Goal: Task Accomplishment & Management: Use online tool/utility

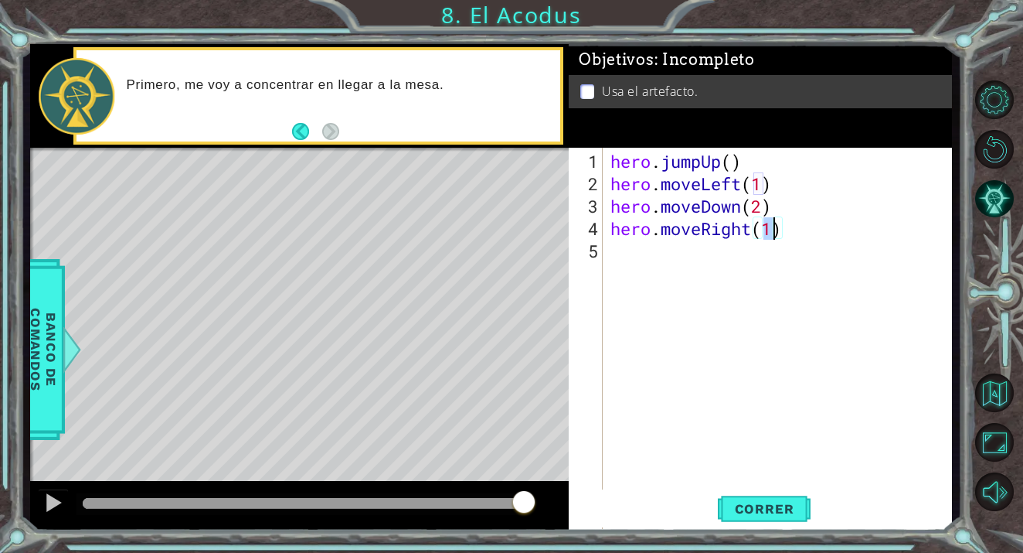
click at [783, 234] on div "hero . jumpUp ( ) hero . moveLeft ( 1 ) hero . moveDown ( 2 ) hero . moveRight …" at bounding box center [781, 363] width 349 height 426
click at [782, 501] on span "Correr" at bounding box center [765, 508] width 90 height 15
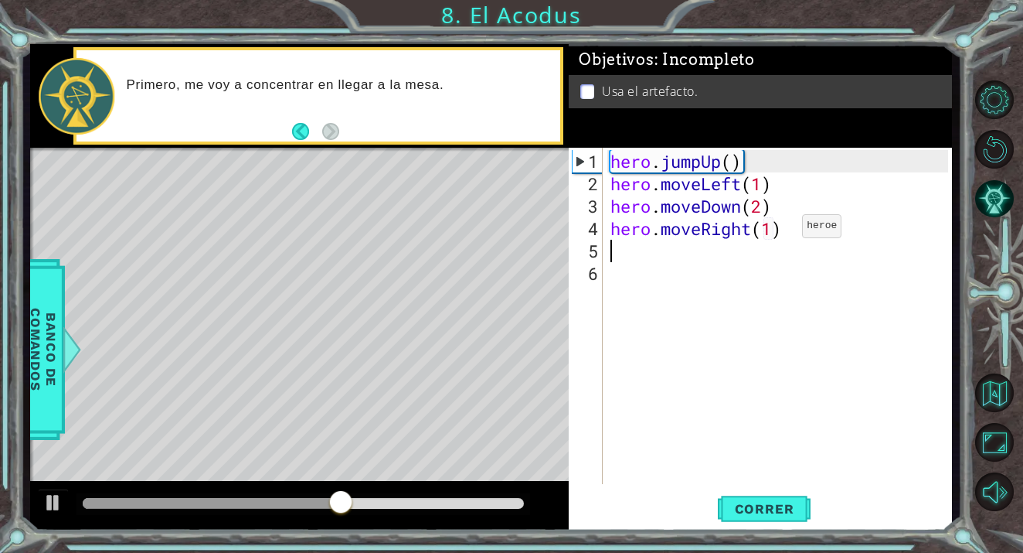
click at [779, 232] on div "hero . jumpUp ( ) hero . moveLeft ( 1 ) hero . moveDown ( 2 ) hero . moveRight …" at bounding box center [781, 340] width 349 height 381
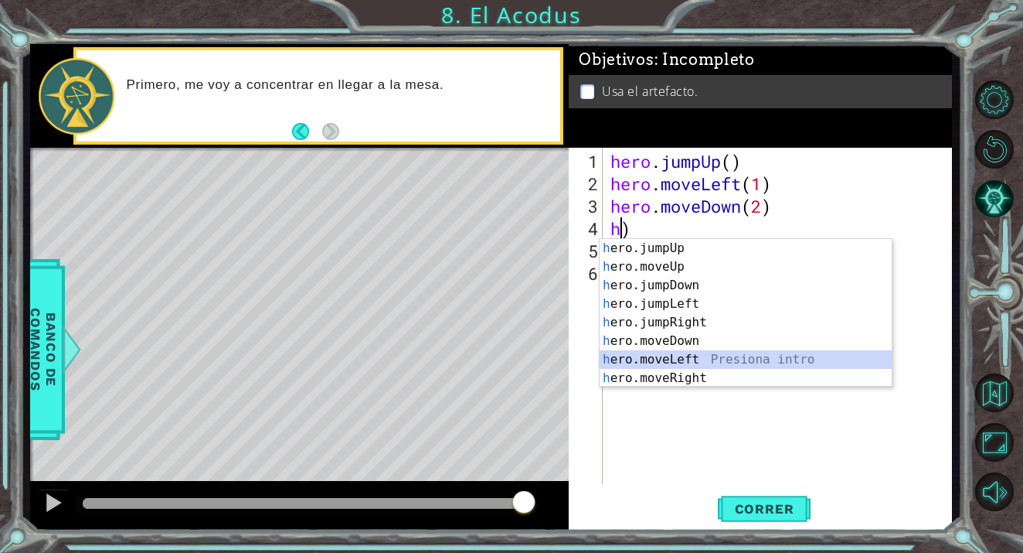
click at [684, 359] on div "h ero.jumpUp Presiona intro h ero.moveUp Presiona intro h ero.jumpDown Presiona…" at bounding box center [746, 331] width 292 height 185
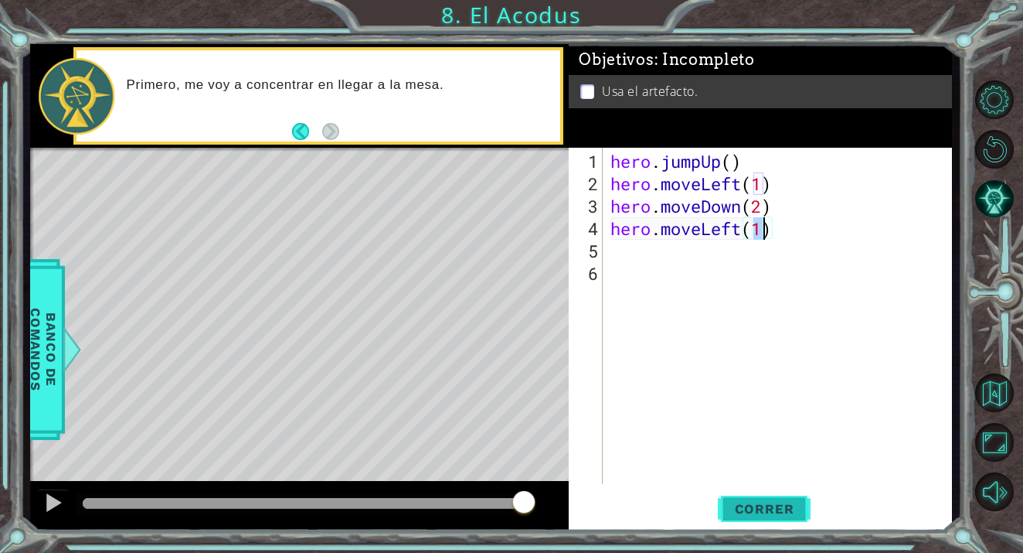
click at [755, 512] on span "Correr" at bounding box center [765, 508] width 90 height 15
click at [785, 498] on button "Correr" at bounding box center [764, 508] width 93 height 39
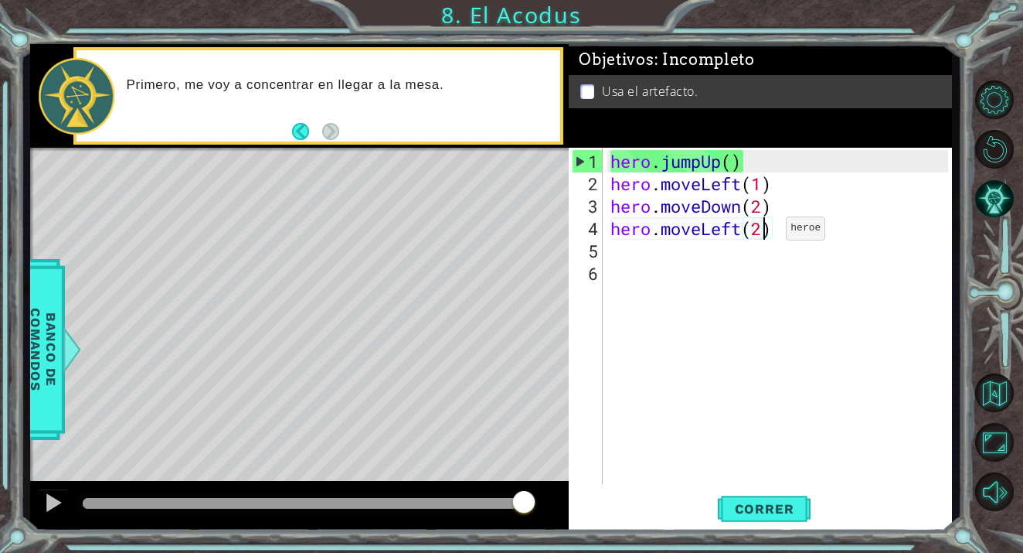
click at [763, 234] on div "hero . jumpUp ( ) hero . moveLeft ( 1 ) hero . moveDown ( 2 ) hero . moveLeft (…" at bounding box center [781, 340] width 349 height 381
type textarea "hero.moveLeft()"
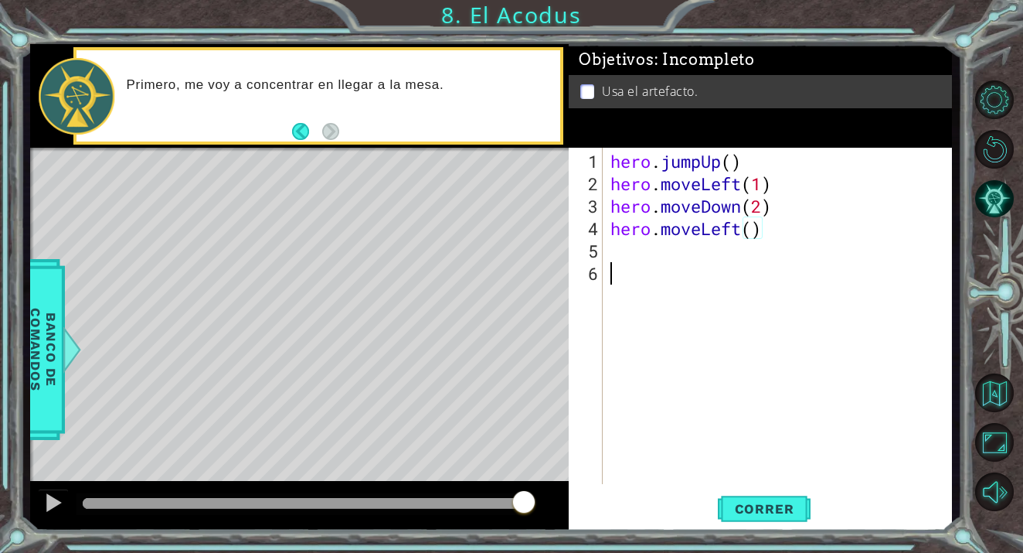
click at [767, 288] on div "hero . jumpUp ( ) hero . moveLeft ( 1 ) hero . moveDown ( 2 ) hero . moveLeft (…" at bounding box center [781, 340] width 349 height 381
click at [700, 253] on div "hero . jumpUp ( ) hero . moveLeft ( 1 ) hero . moveDown ( 2 ) hero . moveLeft (…" at bounding box center [781, 340] width 349 height 381
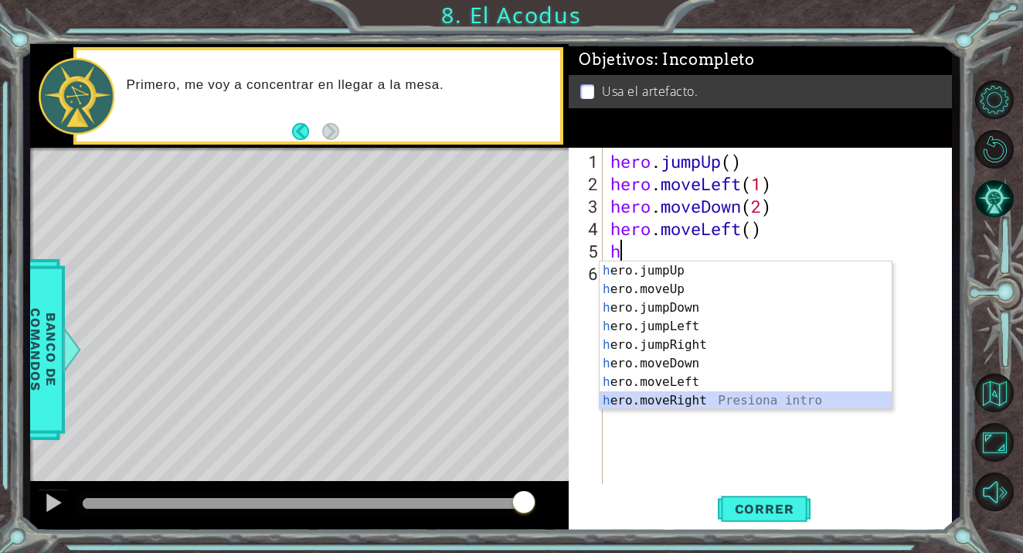
click at [689, 393] on div "h ero.jumpUp Presiona intro h ero.moveUp Presiona intro h ero.jumpDown Presiona…" at bounding box center [746, 353] width 292 height 185
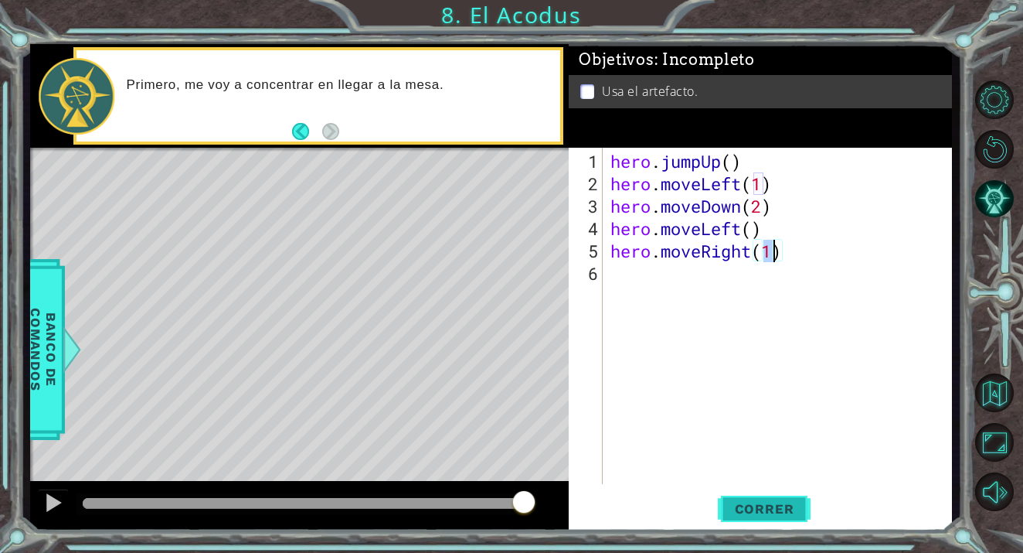
click at [760, 503] on span "Correr" at bounding box center [765, 508] width 90 height 15
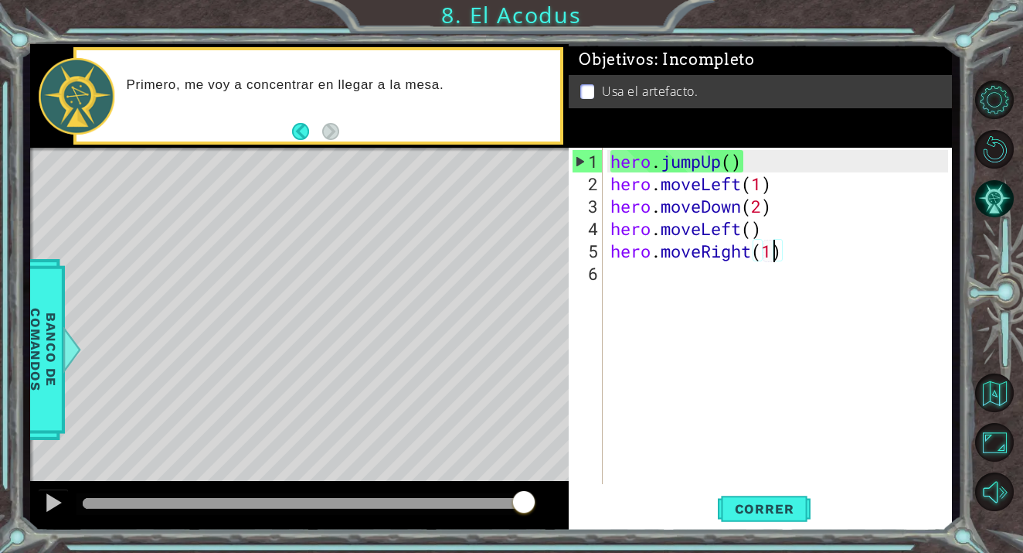
click at [796, 259] on div "hero . jumpUp ( ) hero . moveLeft ( 1 ) hero . moveDown ( 2 ) hero . moveLeft (…" at bounding box center [781, 340] width 349 height 381
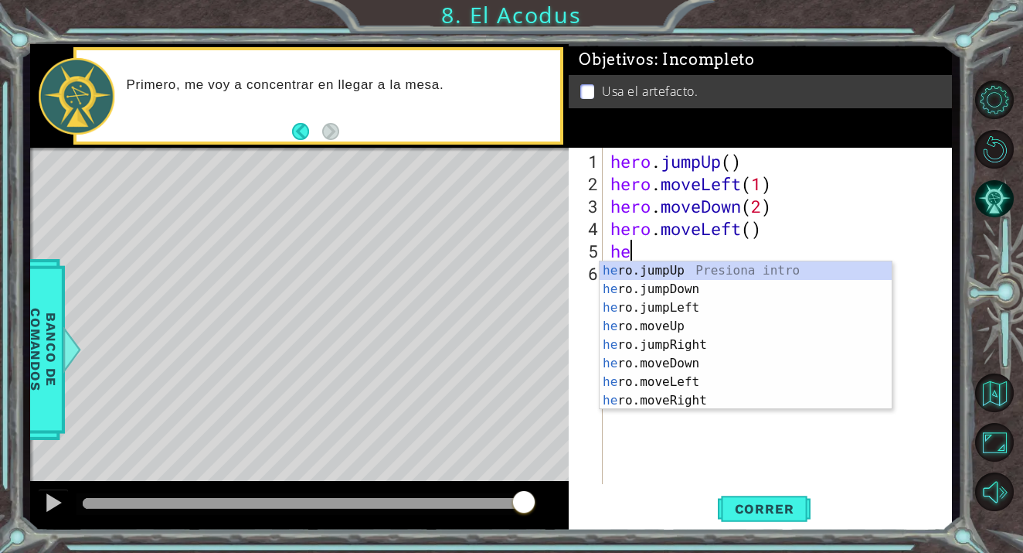
type textarea "h"
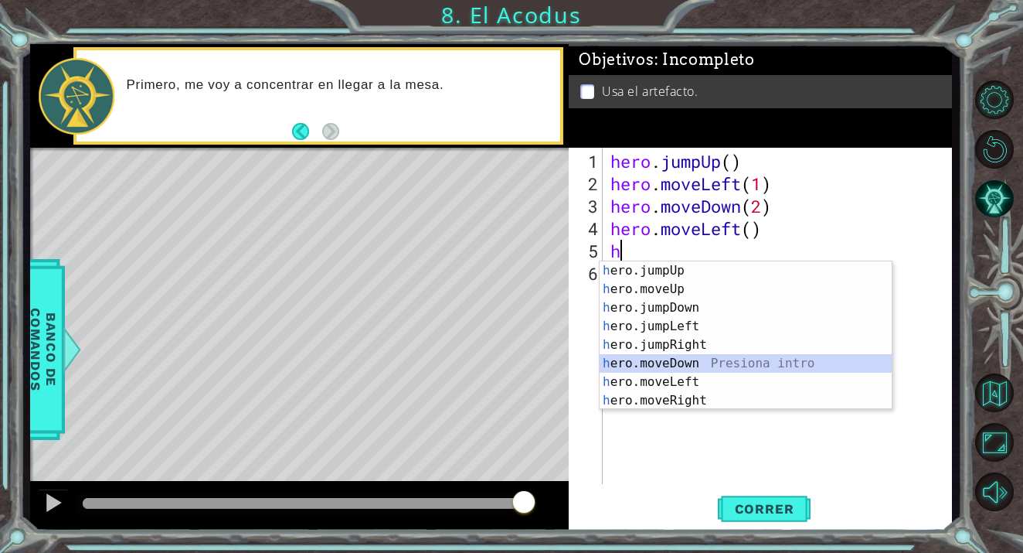
click at [693, 363] on div "h ero.jumpUp Presiona intro h ero.moveUp Presiona intro h ero.jumpDown Presiona…" at bounding box center [746, 353] width 292 height 185
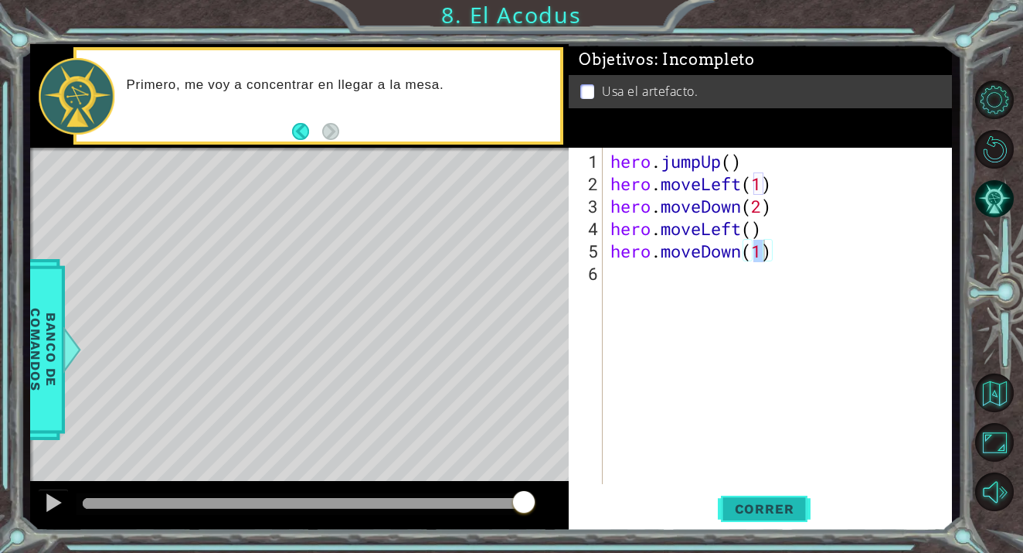
click at [747, 512] on span "Correr" at bounding box center [765, 508] width 90 height 15
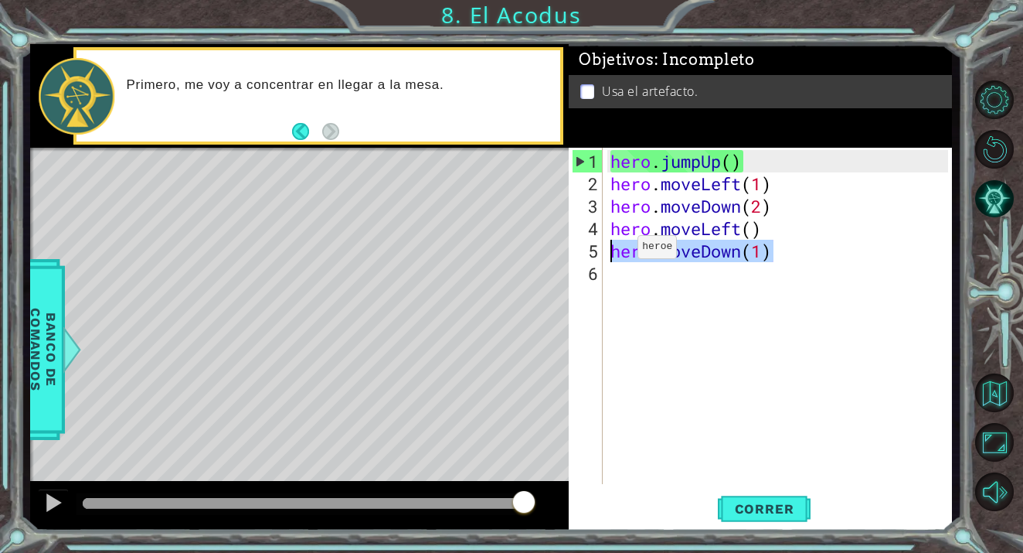
drag, startPoint x: 785, startPoint y: 253, endPoint x: 618, endPoint y: 255, distance: 166.9
click at [617, 254] on div "hero . jumpUp ( ) hero . moveLeft ( 1 ) hero . moveDown ( 2 ) hero . moveLeft (…" at bounding box center [781, 340] width 349 height 381
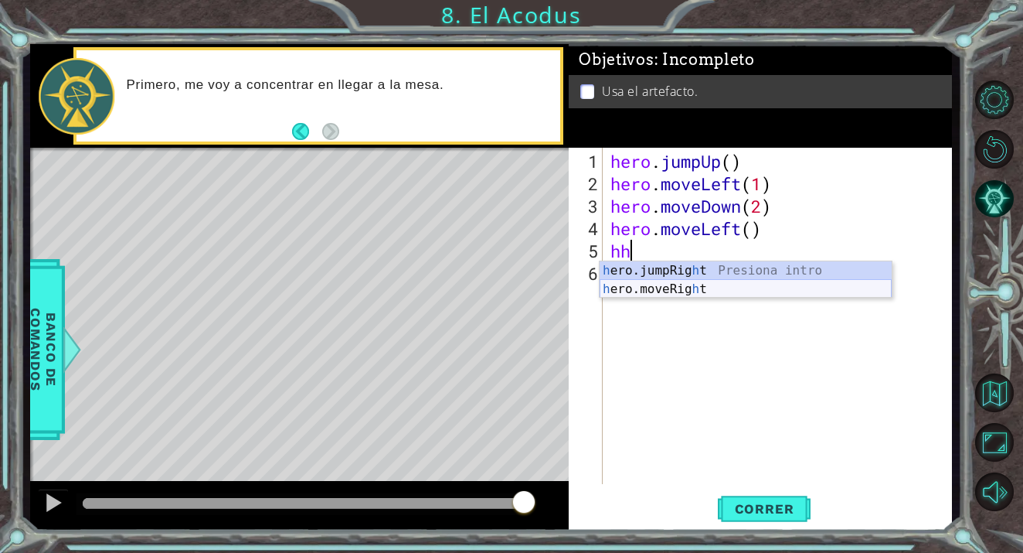
type textarea "h"
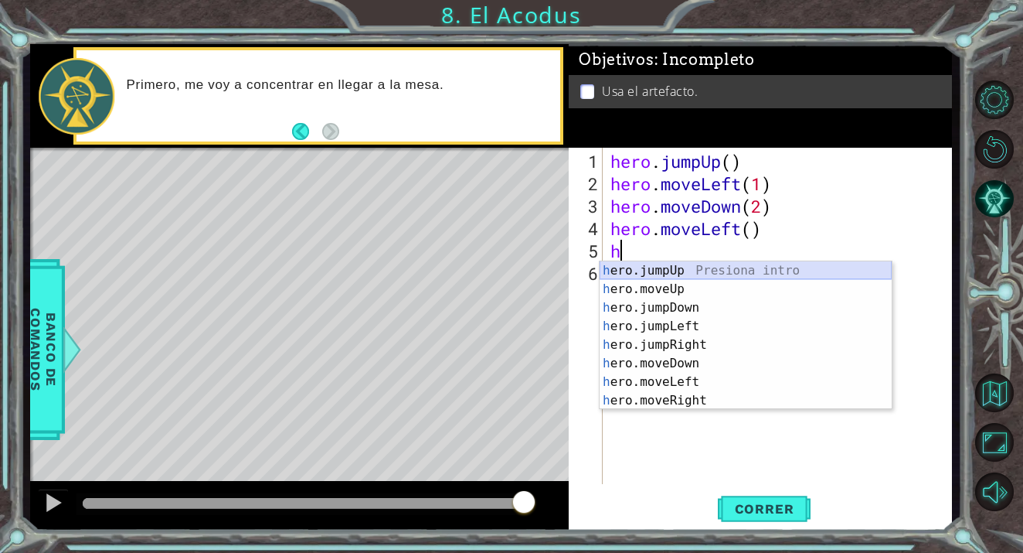
click at [668, 273] on div "h ero.jumpUp Presiona intro h ero.moveUp Presiona intro h ero.jumpDown Presiona…" at bounding box center [746, 353] width 292 height 185
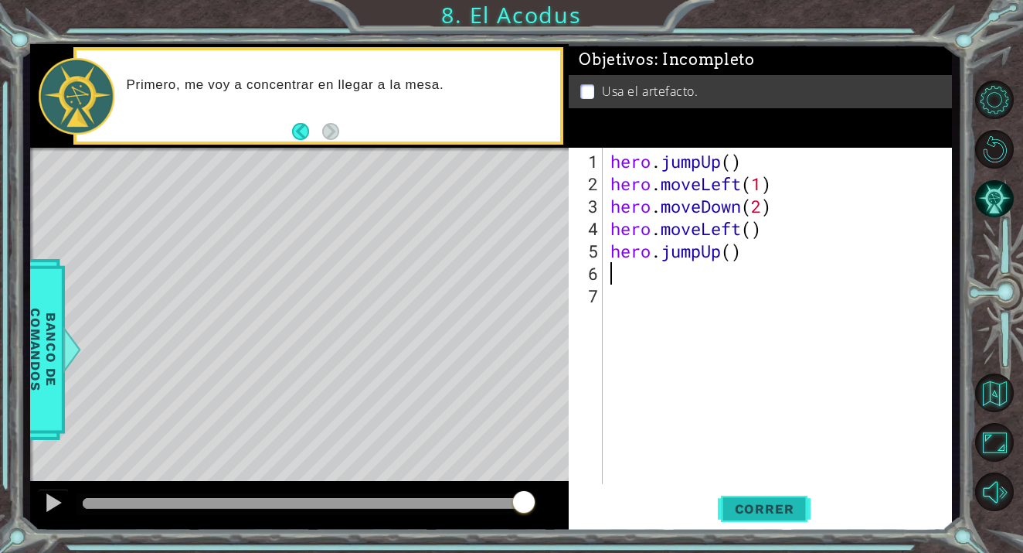
click at [760, 515] on span "Correr" at bounding box center [765, 508] width 90 height 15
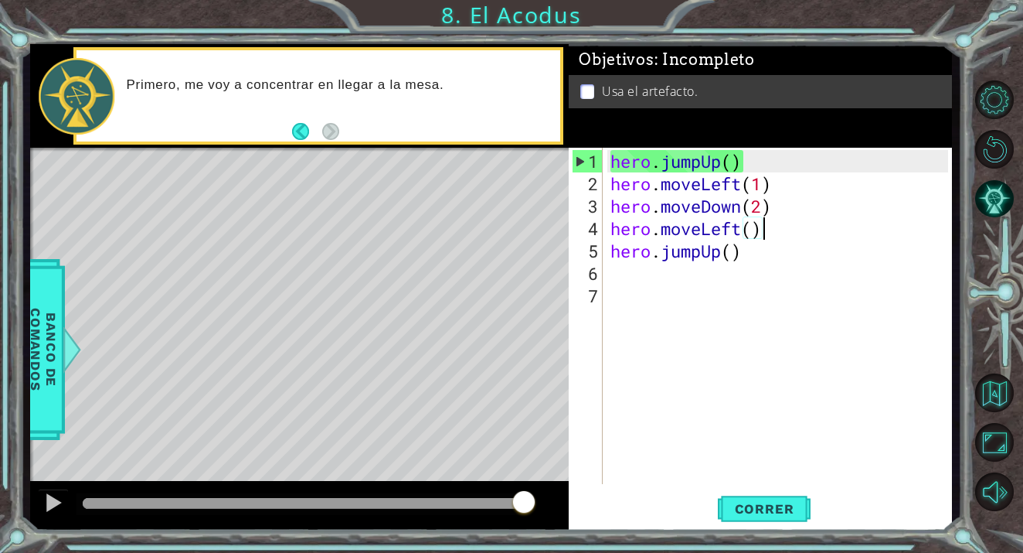
click at [767, 225] on div "hero . jumpUp ( ) hero . moveLeft ( 1 ) hero . moveDown ( 2 ) hero . moveLeft (…" at bounding box center [781, 340] width 349 height 381
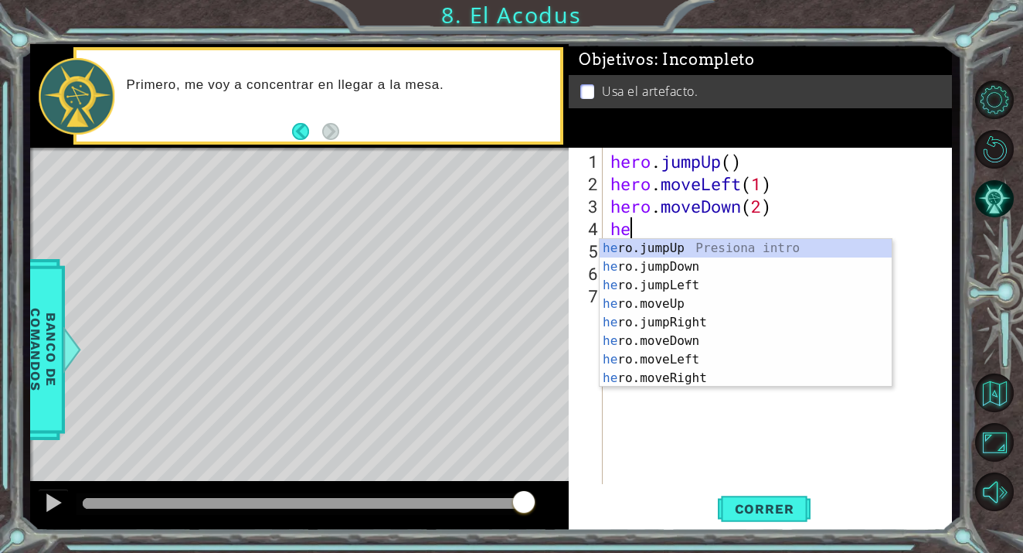
type textarea "h"
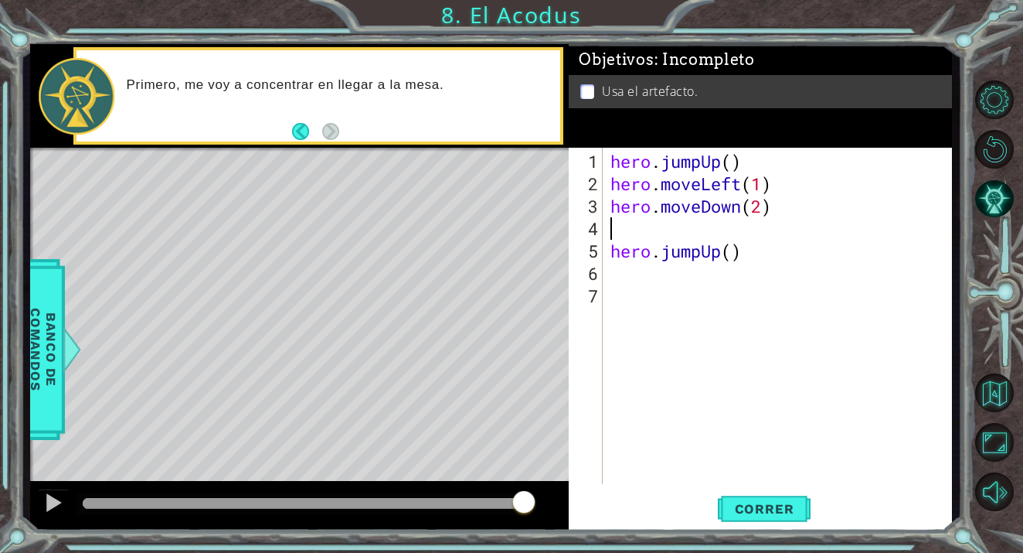
click at [606, 247] on div "1 2 3 4 5 6 7 hero . jumpUp ( ) hero . moveLeft ( 1 ) hero . moveDown ( 2 ) her…" at bounding box center [758, 316] width 379 height 336
click at [610, 253] on div "hero . jumpUp ( ) hero . moveLeft ( 1 ) hero . moveDown ( 2 ) hero . jumpUp ( )" at bounding box center [781, 340] width 349 height 381
type textarea "hero.jumpUp()"
click at [758, 504] on span "Correr" at bounding box center [765, 508] width 90 height 15
click at [624, 227] on div "hero . jumpUp ( ) hero . moveLeft ( 1 ) hero . moveDown ( 2 ) hero . jumpUp ( )" at bounding box center [781, 340] width 349 height 381
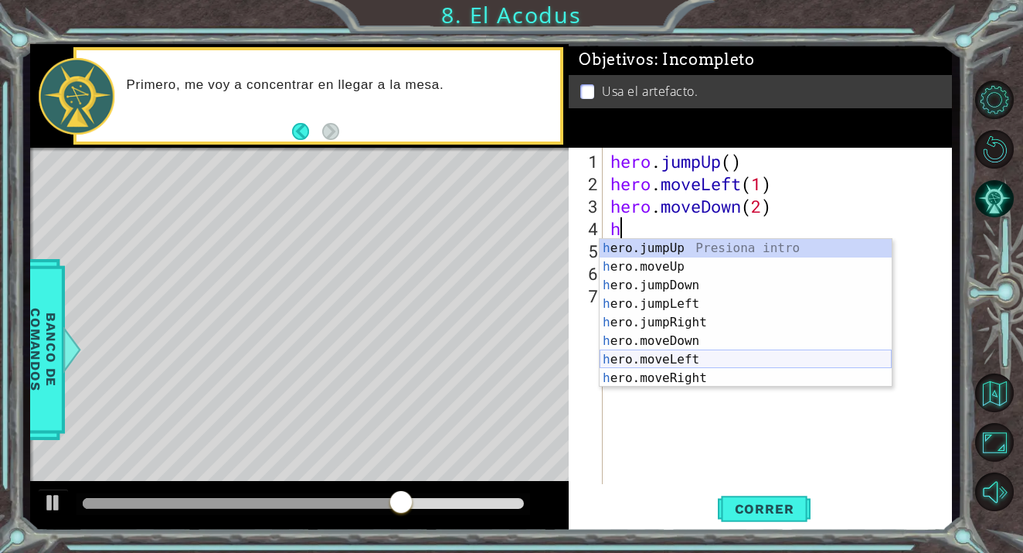
click at [680, 360] on div "h ero.jumpUp Presiona intro h ero.moveUp Presiona intro h ero.jumpDown Presiona…" at bounding box center [746, 331] width 292 height 185
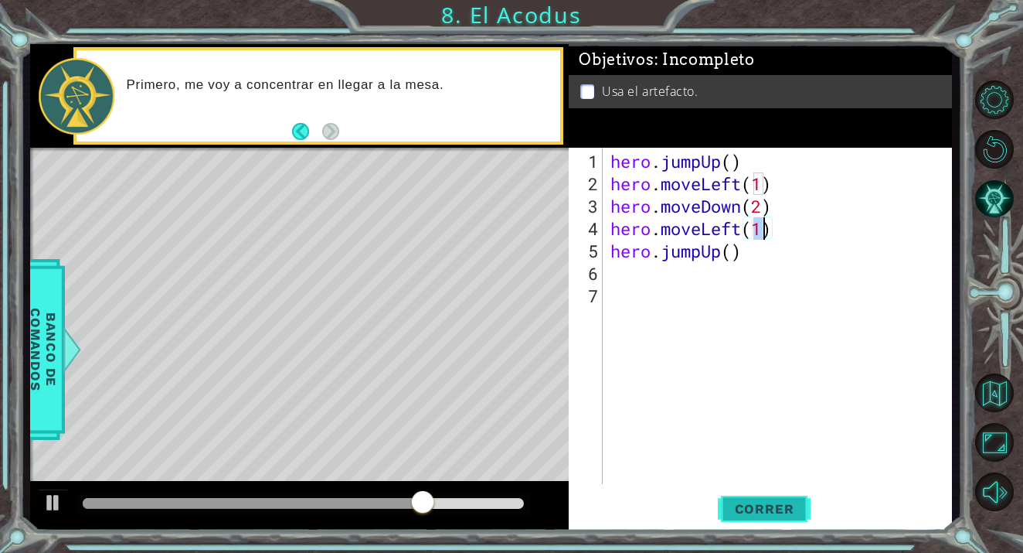
click at [768, 513] on span "Correr" at bounding box center [765, 508] width 90 height 15
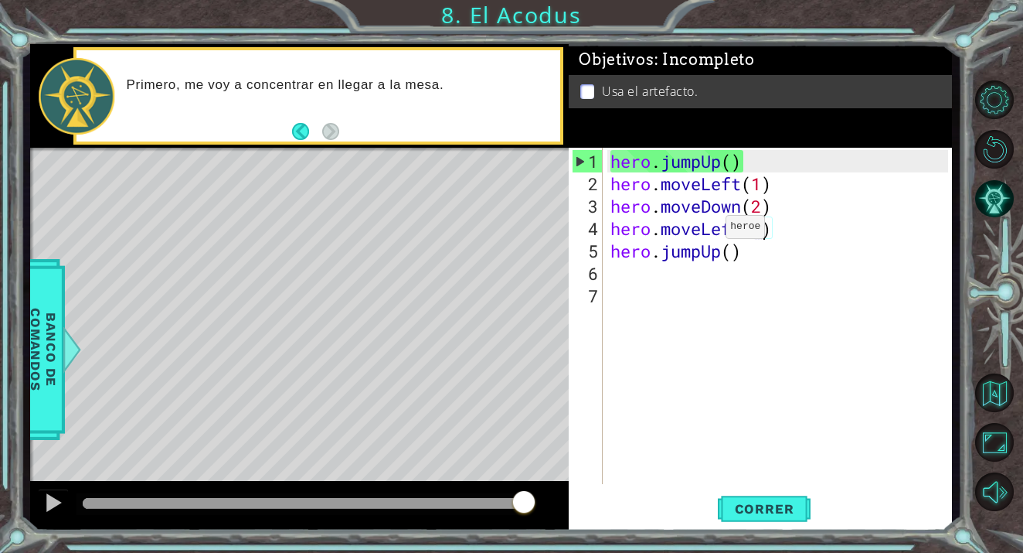
click at [703, 232] on div "hero . jumpUp ( ) hero . moveLeft ( 1 ) hero . moveDown ( 2 ) hero . moveLeft (…" at bounding box center [781, 340] width 349 height 381
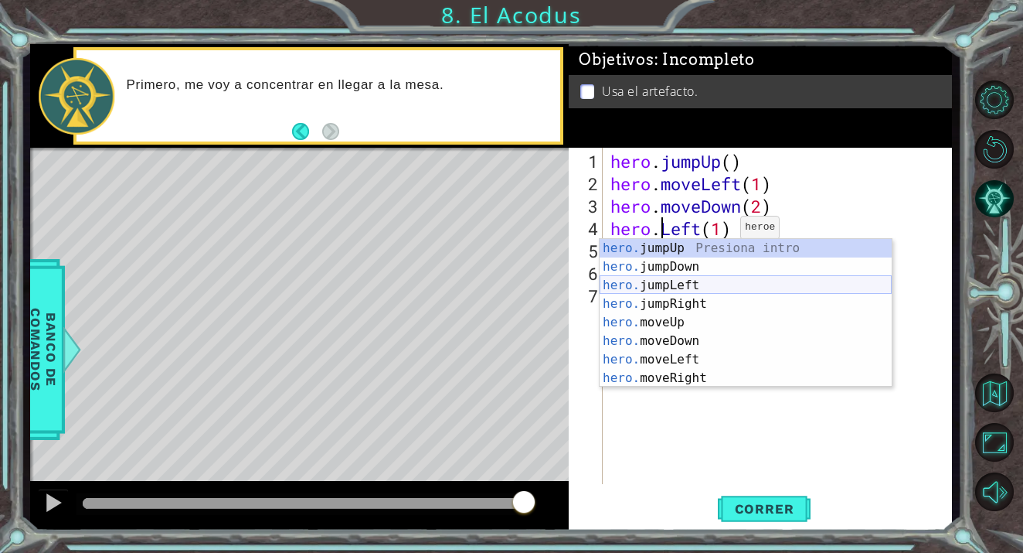
click at [655, 282] on div "hero. jumpUp Presiona intro hero. jumpDown Presiona intro hero. jumpLeft Presio…" at bounding box center [746, 331] width 292 height 185
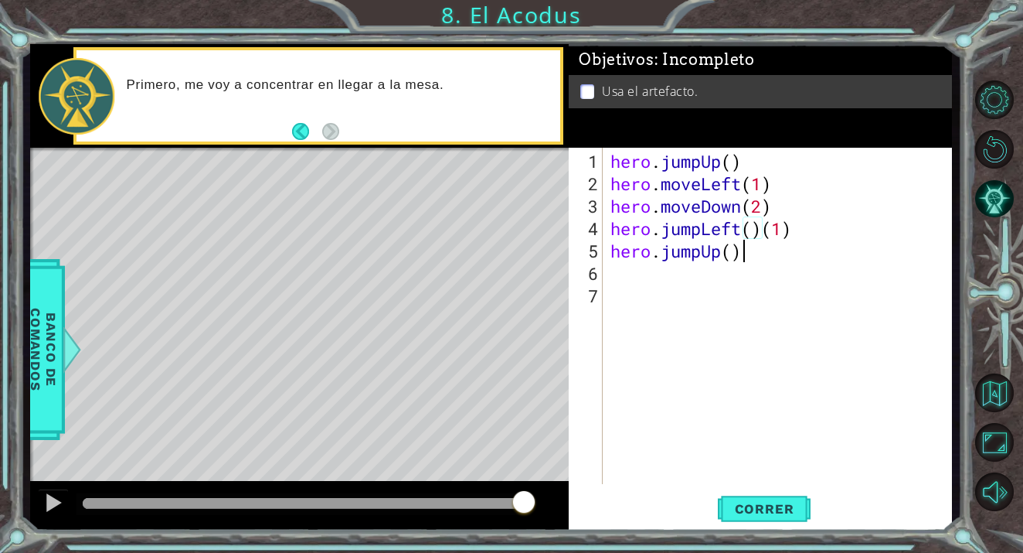
click at [747, 258] on div "hero . jumpUp ( ) hero . moveLeft ( 1 ) hero . moveDown ( 2 ) hero . jumpLeft (…" at bounding box center [781, 340] width 349 height 381
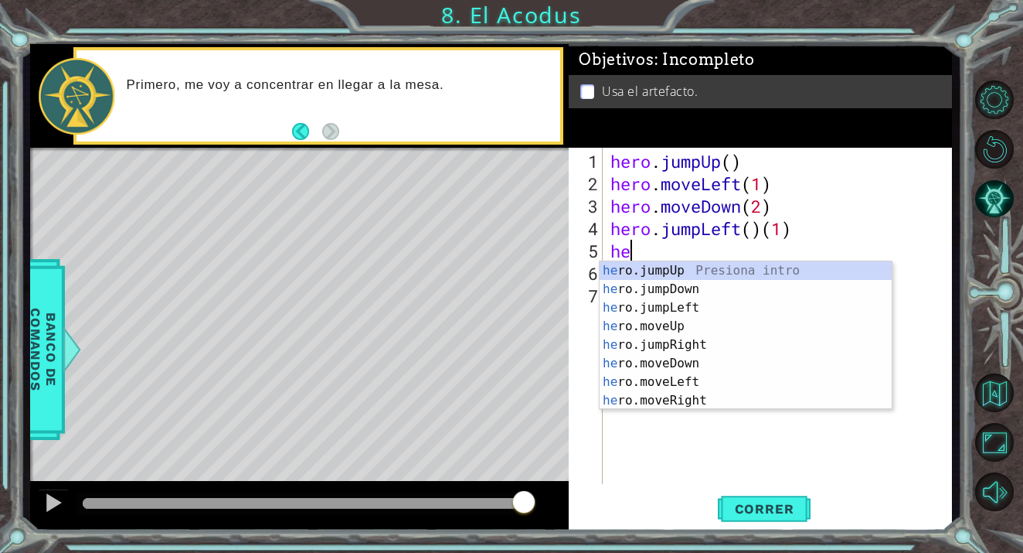
type textarea "h"
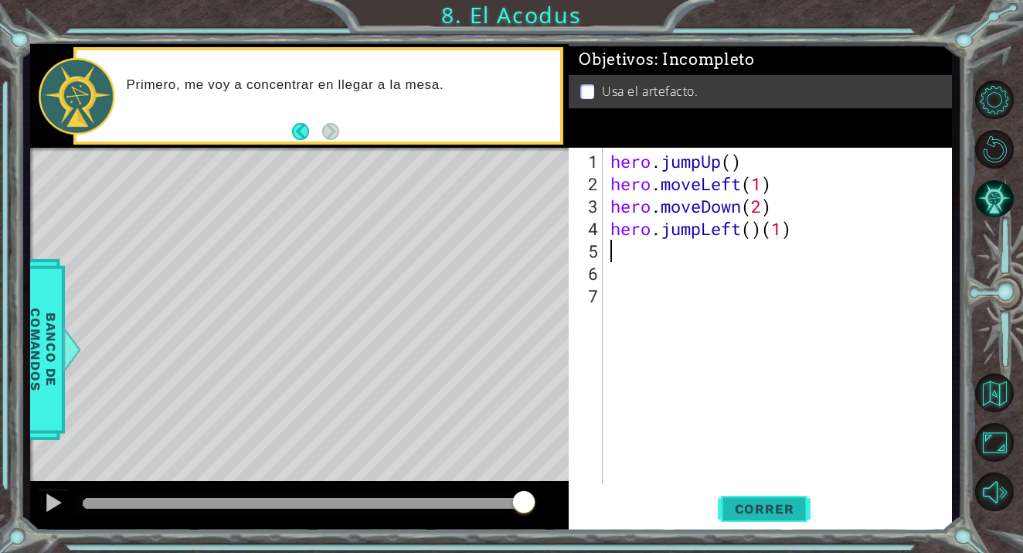
click at [767, 515] on span "Correr" at bounding box center [765, 508] width 90 height 15
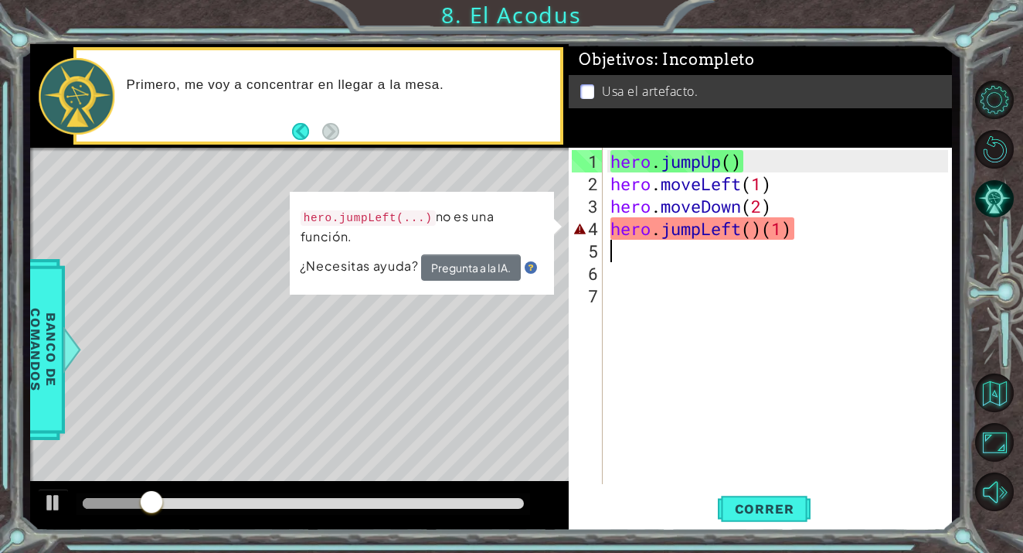
click at [801, 214] on div "hero . jumpUp ( ) hero . moveLeft ( 1 ) hero . moveDown ( 2 ) hero . jumpLeft (…" at bounding box center [781, 340] width 349 height 381
click at [808, 229] on div "hero . jumpUp ( ) hero . moveLeft ( 1 ) hero . moveDown ( 2 ) hero . jumpLeft (…" at bounding box center [781, 340] width 349 height 381
type textarea "hero.jumpLeft()"
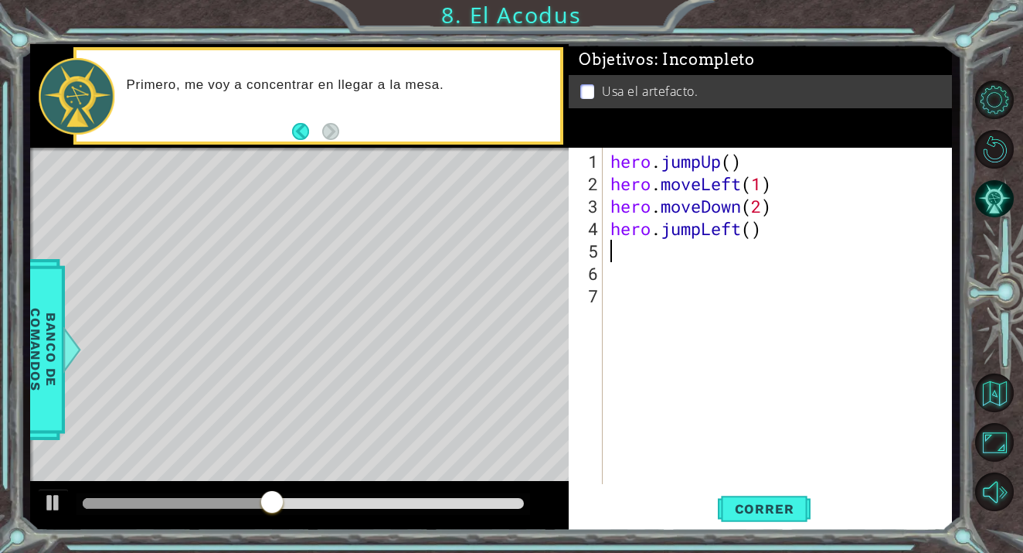
click at [715, 254] on div "hero . jumpUp ( ) hero . moveLeft ( 1 ) hero . moveDown ( 2 ) hero . jumpLeft (…" at bounding box center [781, 340] width 349 height 381
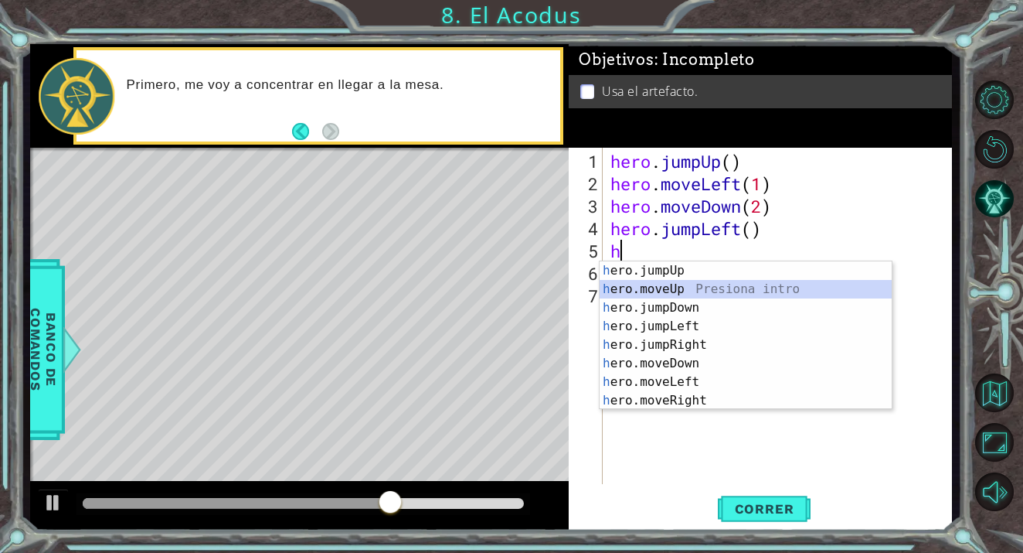
click at [687, 285] on div "h ero.jumpUp Presiona intro h ero.moveUp Presiona intro h ero.jumpDown Presiona…" at bounding box center [746, 353] width 292 height 185
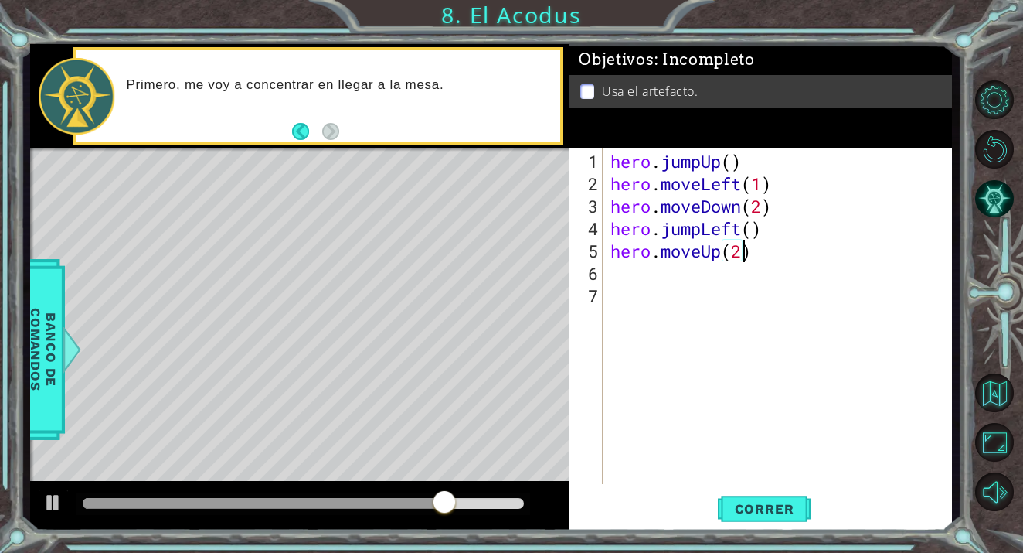
scroll to position [0, 5]
click at [791, 515] on span "Correr" at bounding box center [765, 508] width 90 height 15
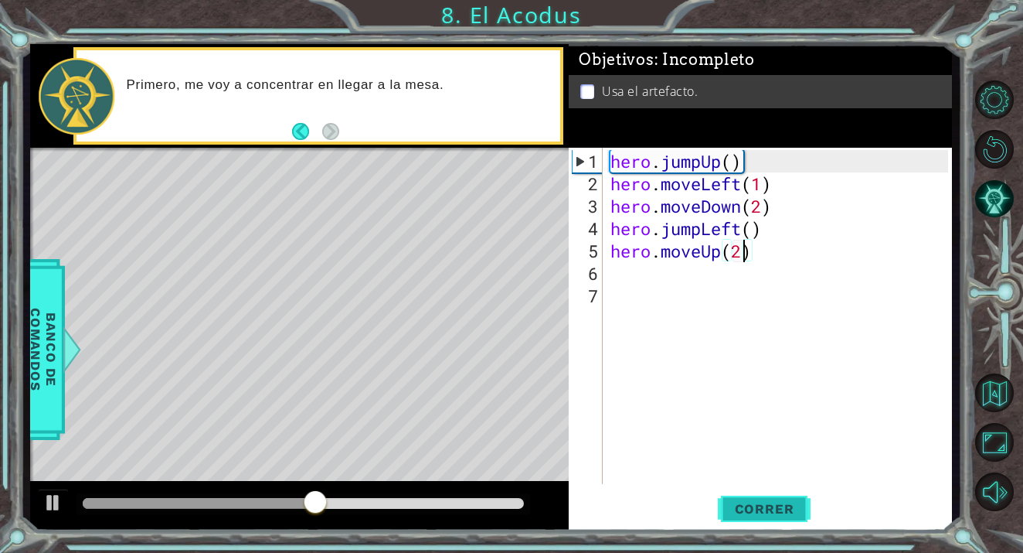
scroll to position [0, 6]
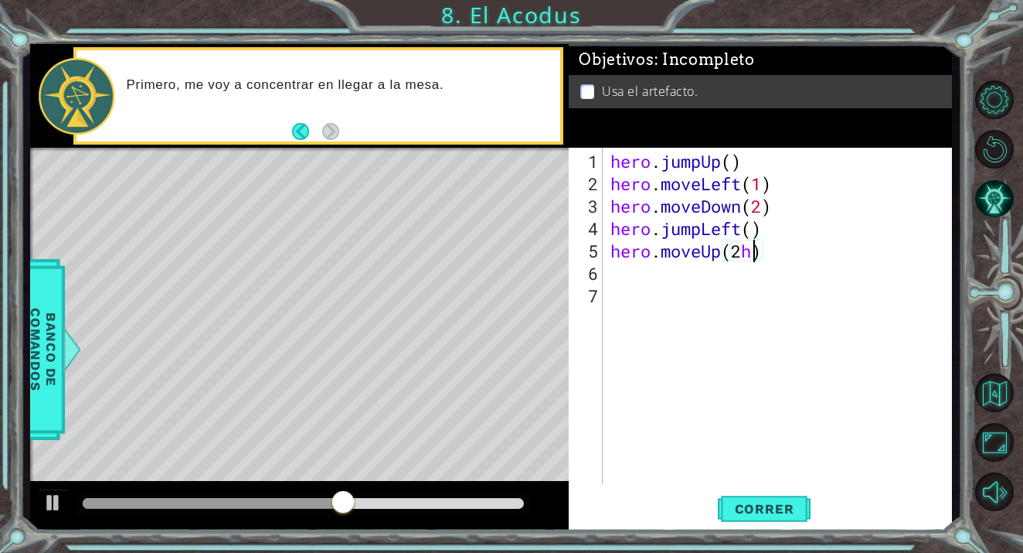
type textarea "hero.moveUp(2)"
click at [683, 277] on div "hero . jumpUp ( ) hero . moveLeft ( 1 ) hero . moveDown ( 2 ) hero . jumpLeft (…" at bounding box center [781, 340] width 349 height 381
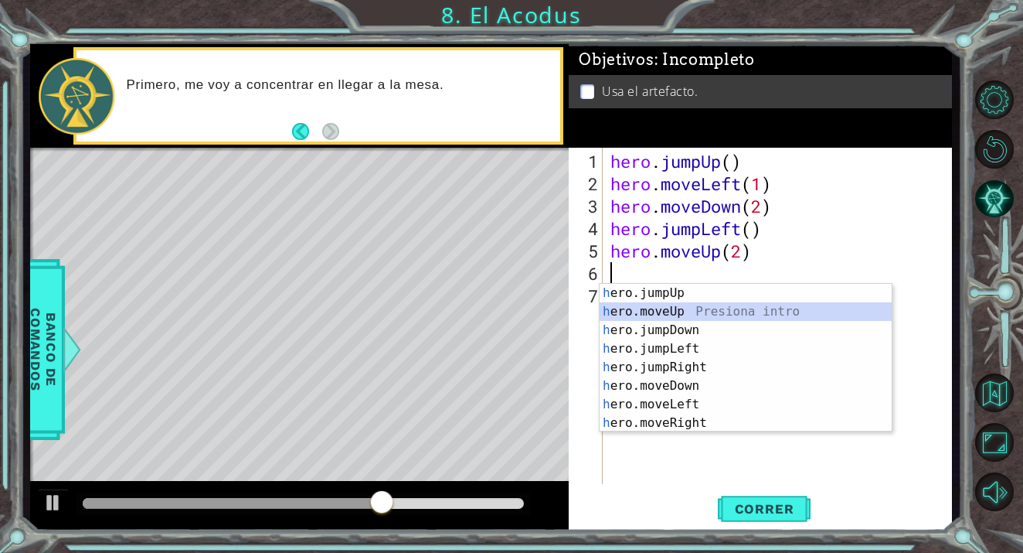
type textarea "h"
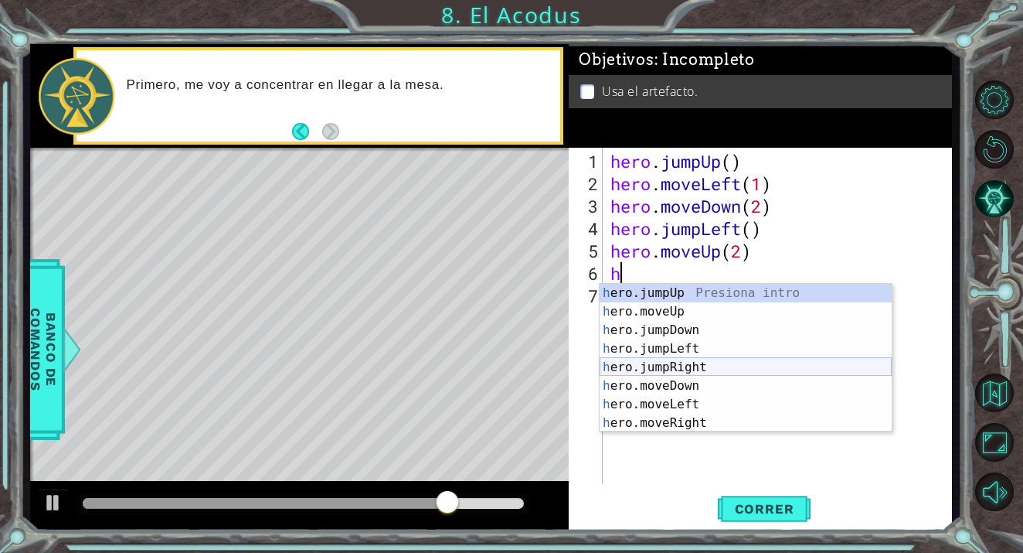
click at [668, 361] on div "h ero.jumpUp Presiona intro h ero.moveUp Presiona intro h ero.jumpDown Presiona…" at bounding box center [746, 376] width 292 height 185
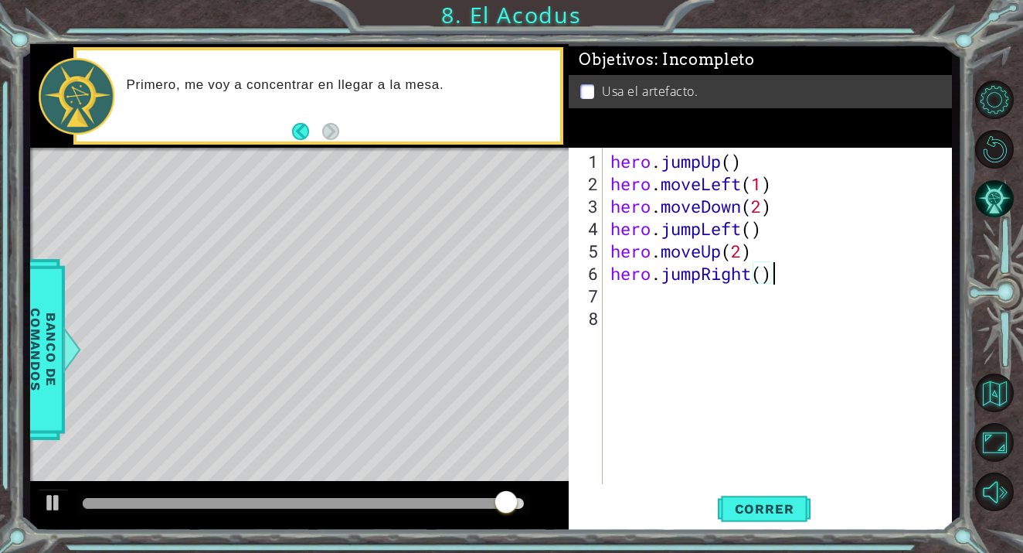
click at [771, 273] on div "hero . jumpUp ( ) hero . moveLeft ( 1 ) hero . moveDown ( 2 ) hero . jumpLeft (…" at bounding box center [781, 340] width 349 height 381
click at [773, 276] on div "hero . jumpUp ( ) hero . moveLeft ( 1 ) hero . moveDown ( 2 ) hero . jumpLeft (…" at bounding box center [781, 340] width 349 height 381
click at [773, 274] on div "hero . jumpUp ( ) hero . moveLeft ( 1 ) hero . moveDown ( 2 ) hero . jumpLeft (…" at bounding box center [781, 340] width 349 height 381
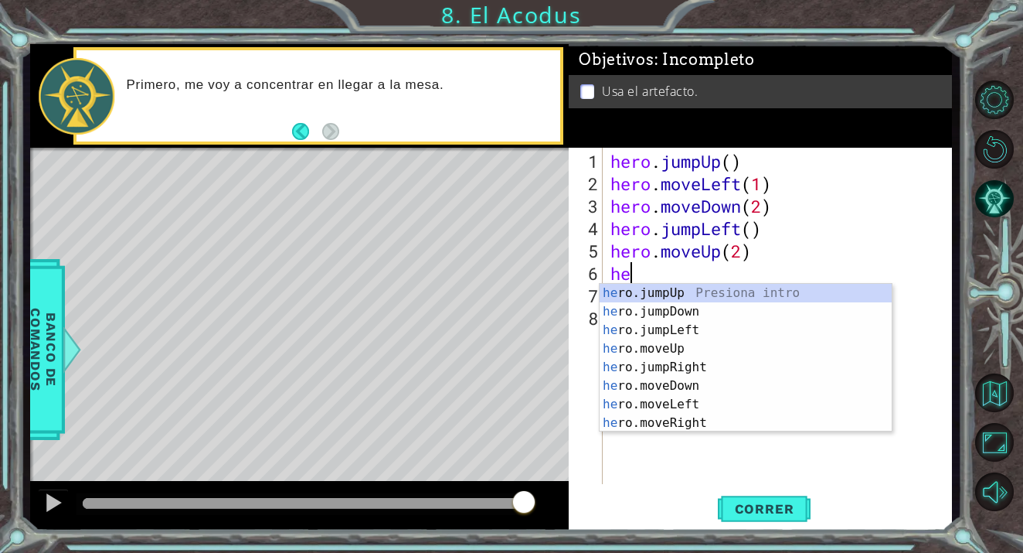
type textarea "h"
click at [693, 425] on div "h ero.jumpUp Presiona intro h ero.moveUp Presiona intro h ero.jumpDown Presiona…" at bounding box center [746, 376] width 292 height 185
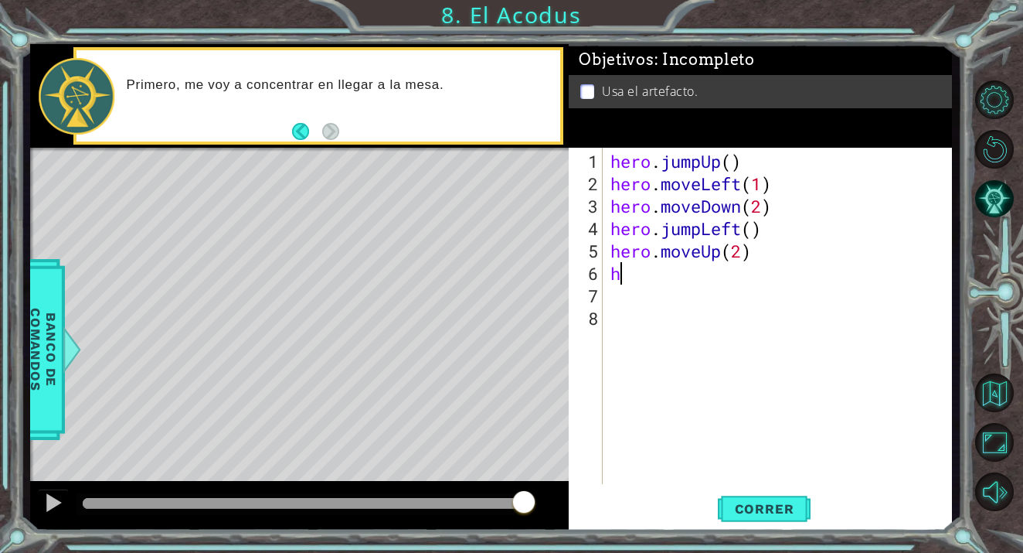
type textarea "hero.moveRight(1)"
click at [670, 386] on div "hero . jumpUp ( ) hero . moveLeft ( 1 ) hero . moveDown ( 2 ) hero . jumpLeft (…" at bounding box center [781, 340] width 349 height 381
click at [767, 492] on button "Correr" at bounding box center [764, 508] width 93 height 39
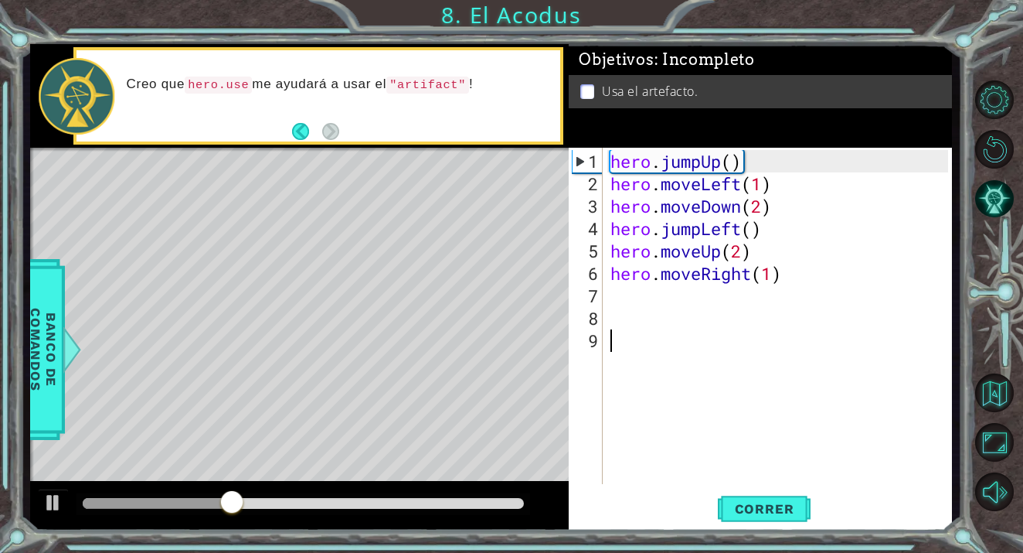
type textarea "h"
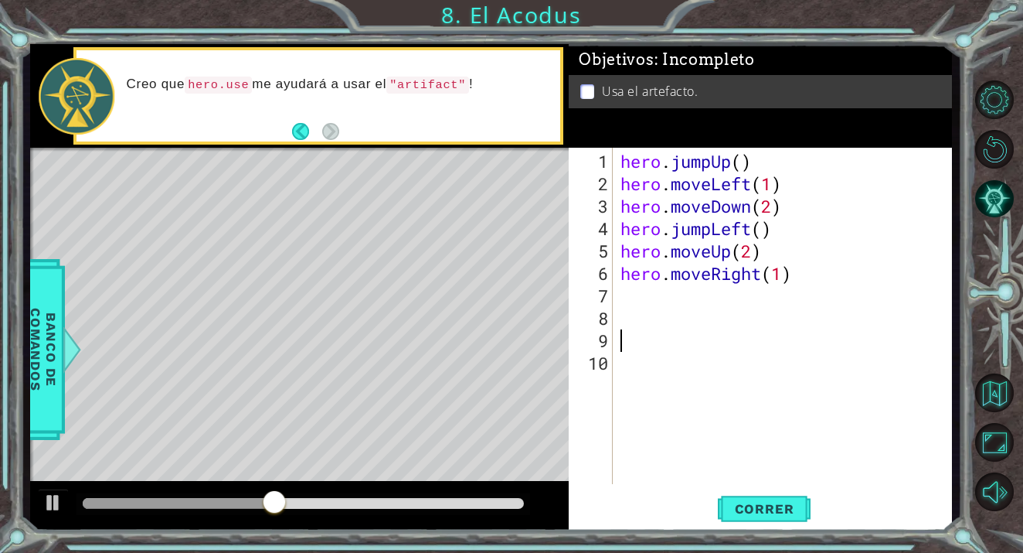
click at [614, 298] on div "1 2 3 4 5 6 7 8 9 10 hero . jumpUp ( ) hero . moveLeft ( 1 ) hero . moveDown ( …" at bounding box center [758, 316] width 379 height 336
click at [622, 298] on div "hero . jumpUp ( ) hero . moveLeft ( 1 ) hero . moveDown ( 2 ) hero . jumpLeft (…" at bounding box center [786, 340] width 339 height 381
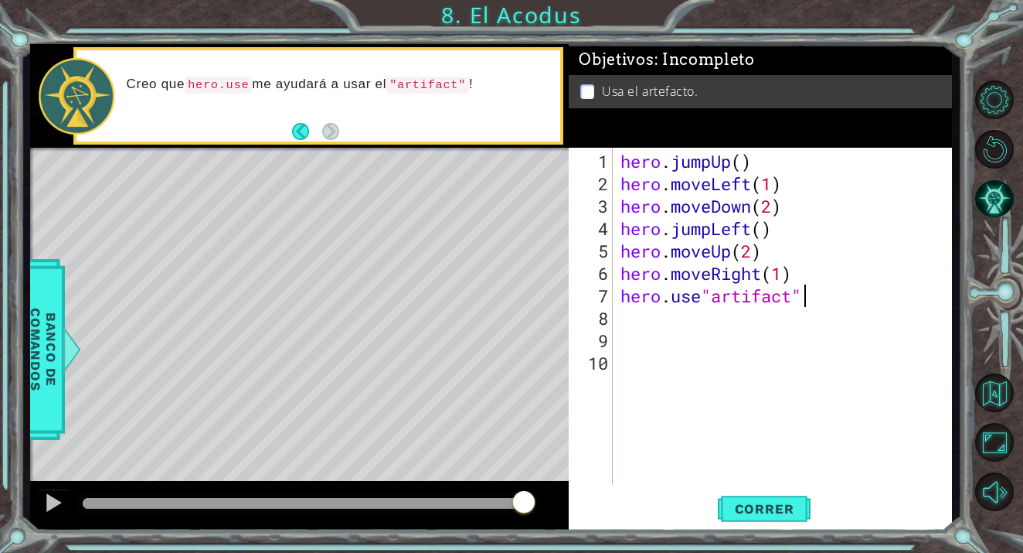
scroll to position [0, 8]
click at [780, 509] on span "Correr" at bounding box center [765, 508] width 90 height 15
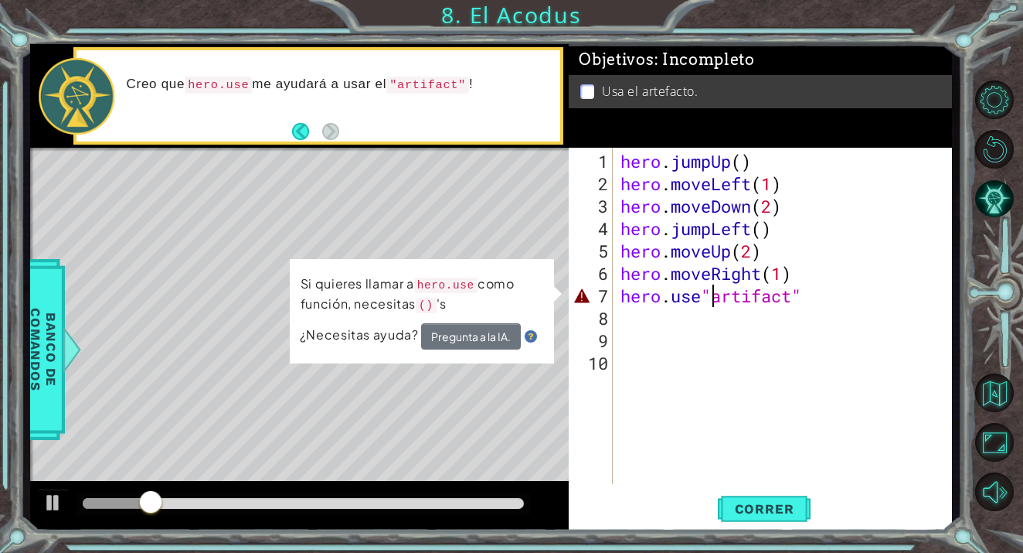
click at [708, 301] on div "hero . jumpUp ( ) hero . moveLeft ( 1 ) hero . moveDown ( 2 ) hero . jumpLeft (…" at bounding box center [786, 340] width 339 height 381
click at [704, 298] on div "hero . jumpUp ( ) hero . moveLeft ( 1 ) hero . moveDown ( 2 ) hero . jumpLeft (…" at bounding box center [786, 340] width 339 height 381
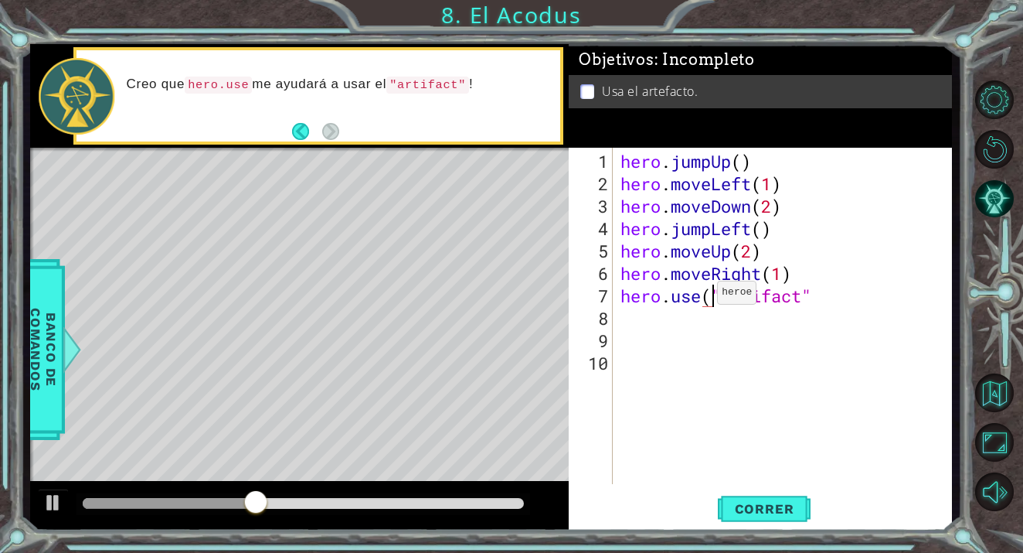
scroll to position [0, 5]
click at [815, 298] on div "hero . jumpUp ( ) hero . moveLeft ( 1 ) hero . moveDown ( 2 ) hero . jumpLeft (…" at bounding box center [786, 340] width 339 height 381
type textarea "hero.use("artifact")"
click at [776, 507] on span "Correr" at bounding box center [765, 508] width 90 height 15
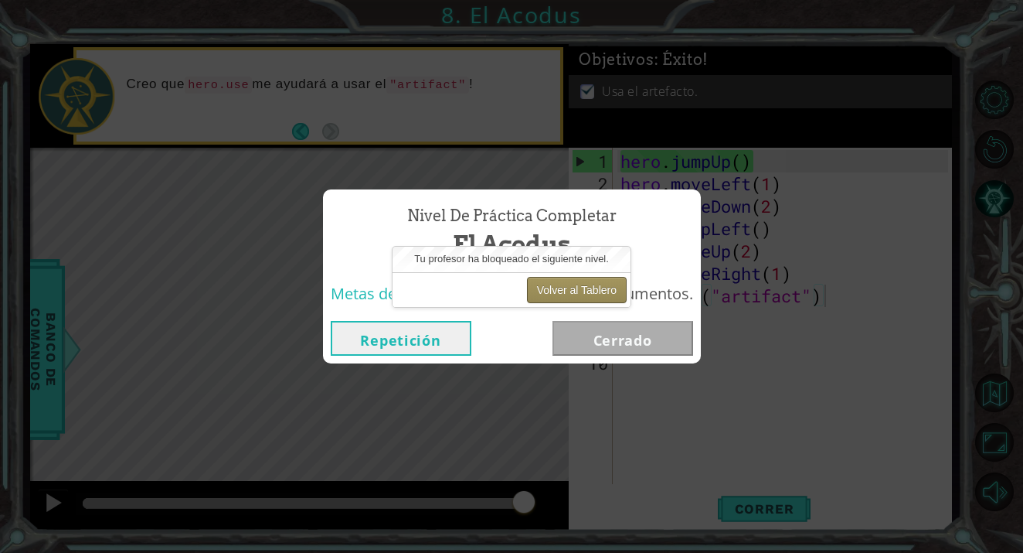
click at [593, 294] on button "Volver al Tablero" at bounding box center [577, 290] width 100 height 26
click at [601, 281] on button "Volver al Tablero" at bounding box center [577, 290] width 100 height 26
click at [579, 287] on button "Volver al Tablero" at bounding box center [577, 290] width 100 height 26
click at [558, 279] on button "Volver al Tablero" at bounding box center [577, 290] width 100 height 26
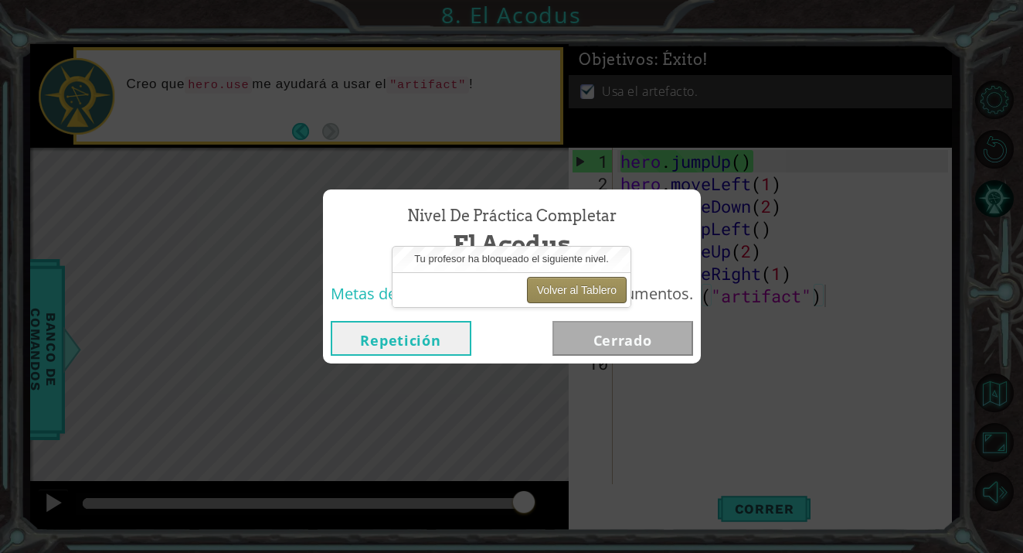
click at [555, 279] on button "Volver al Tablero" at bounding box center [577, 290] width 100 height 26
